Goal: Information Seeking & Learning: Understand process/instructions

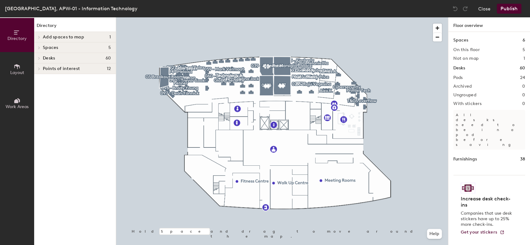
click at [47, 56] on span "Desks" at bounding box center [49, 58] width 12 height 5
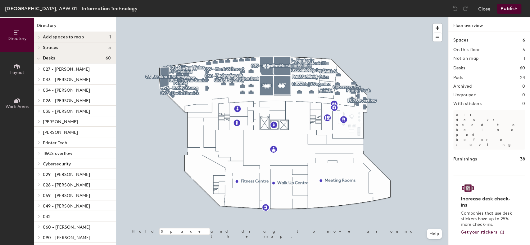
scroll to position [87, 0]
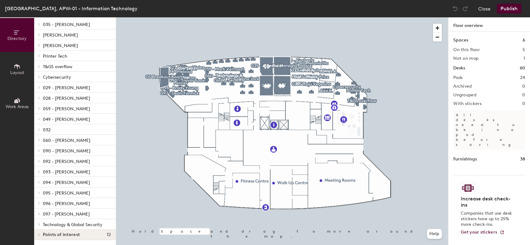
click at [82, 221] on p "Technology & Global Security" at bounding box center [77, 225] width 68 height 8
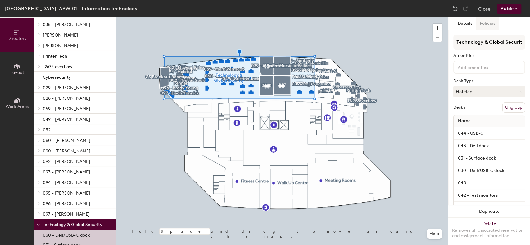
click at [489, 22] on button "Policies" at bounding box center [487, 23] width 23 height 13
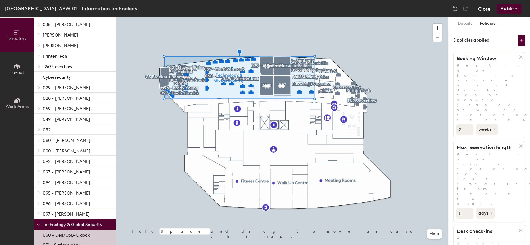
click at [482, 9] on button "Close" at bounding box center [484, 9] width 12 height 10
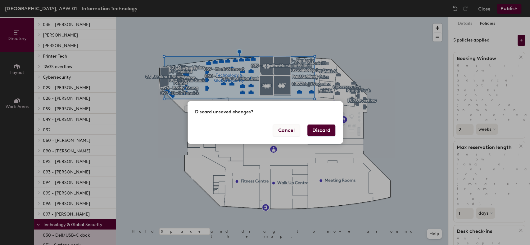
click at [293, 133] on button "Cancel" at bounding box center [286, 131] width 27 height 12
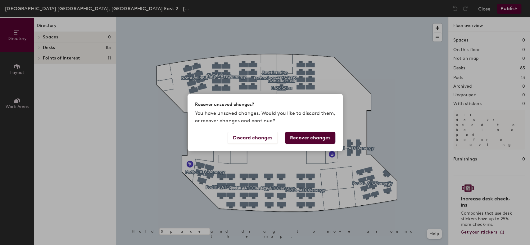
click at [301, 135] on button "Recover changes" at bounding box center [310, 138] width 50 height 12
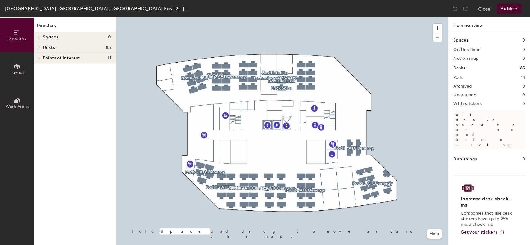
click at [79, 48] on h4 "Desks 85" at bounding box center [77, 47] width 68 height 5
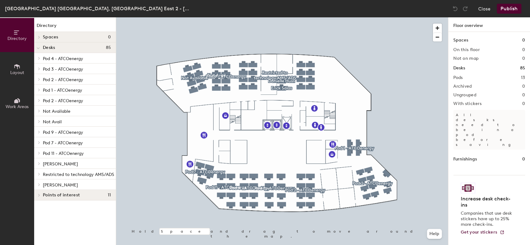
click at [60, 177] on span "Restricted to technology AMS/ADS" at bounding box center [78, 174] width 71 height 5
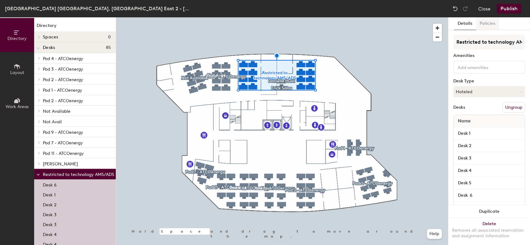
click at [490, 24] on button "Policies" at bounding box center [487, 23] width 23 height 13
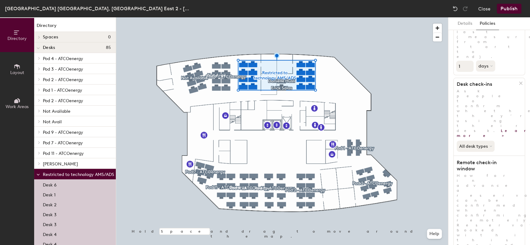
scroll to position [154, 0]
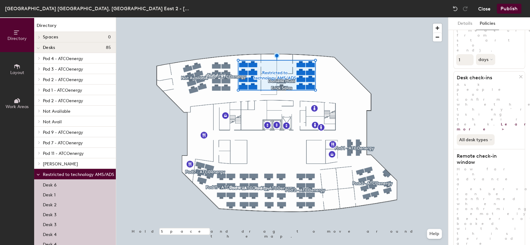
click at [484, 9] on button "Close" at bounding box center [484, 9] width 12 height 10
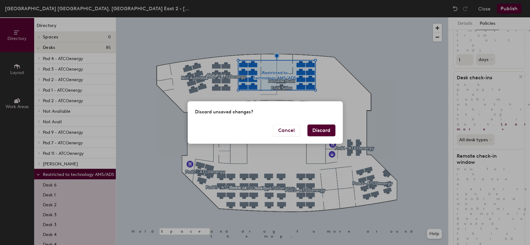
click at [320, 134] on button "Discard" at bounding box center [321, 131] width 28 height 12
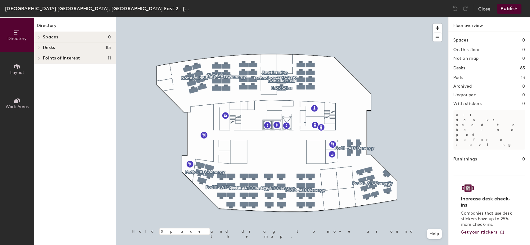
click at [39, 58] on icon at bounding box center [39, 58] width 2 height 3
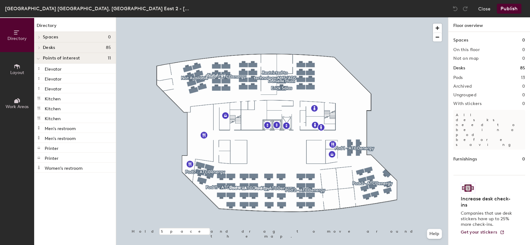
click at [58, 47] on h4 "Desks 85" at bounding box center [77, 47] width 68 height 5
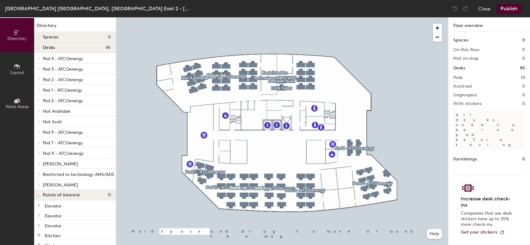
click at [64, 173] on span "Restricted to technology AMS/ADS" at bounding box center [78, 174] width 71 height 5
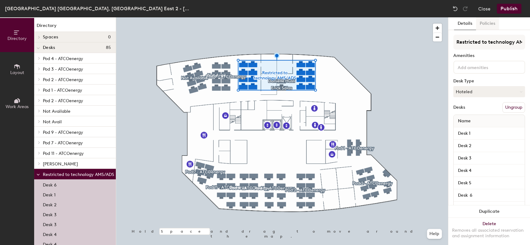
click at [490, 24] on button "Policies" at bounding box center [487, 23] width 23 height 13
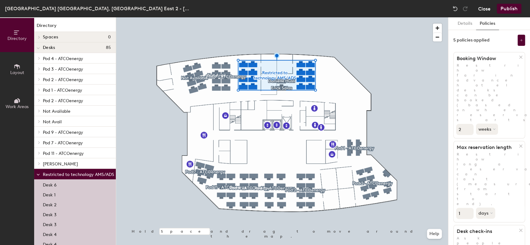
click at [489, 7] on button "Close" at bounding box center [484, 9] width 12 height 10
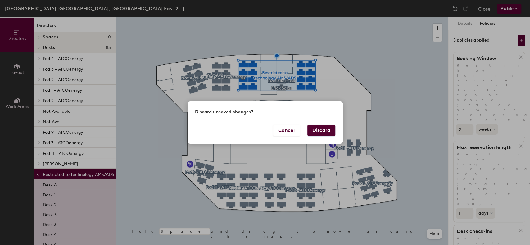
click at [325, 132] on button "Discard" at bounding box center [321, 131] width 28 height 12
